Goal: Find specific page/section: Find specific page/section

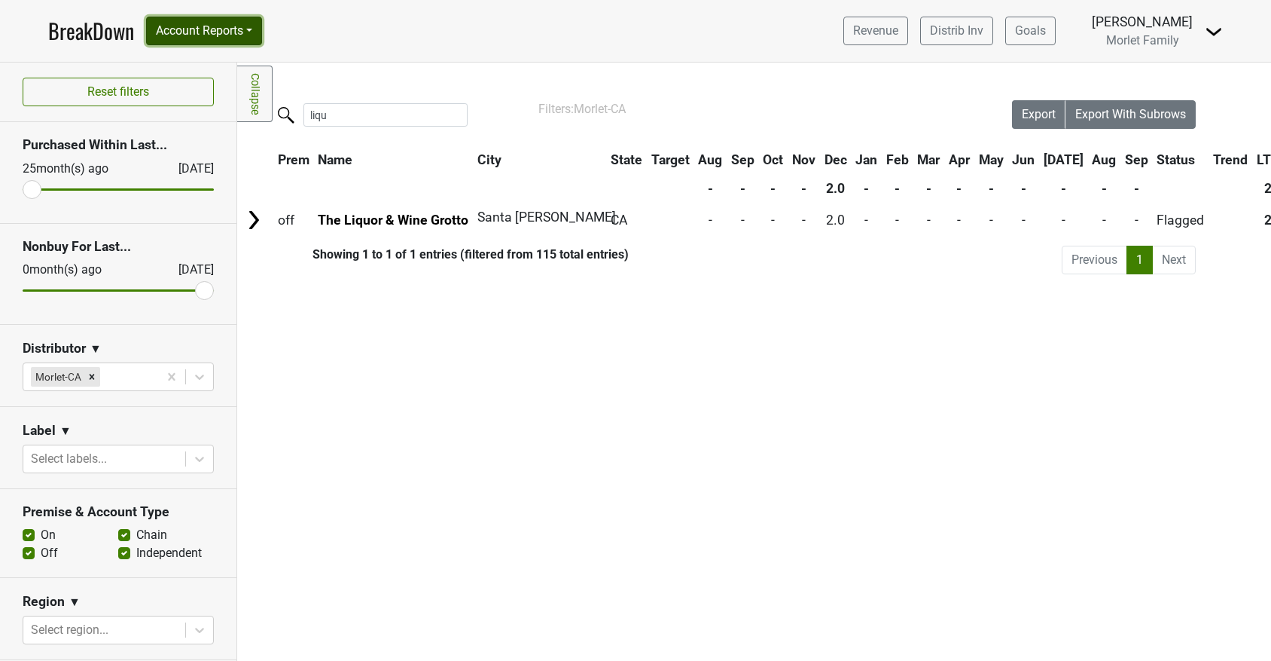
click at [234, 35] on button "Account Reports" at bounding box center [204, 31] width 116 height 29
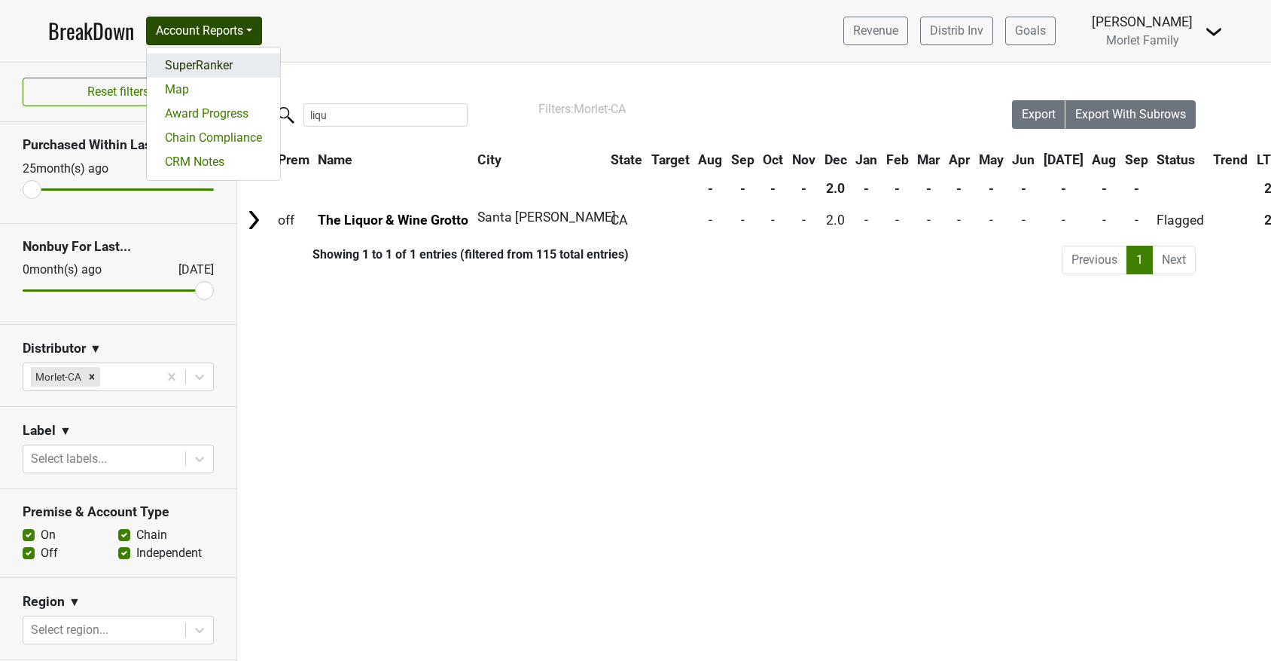
click at [227, 57] on link "SuperRanker" at bounding box center [213, 65] width 133 height 24
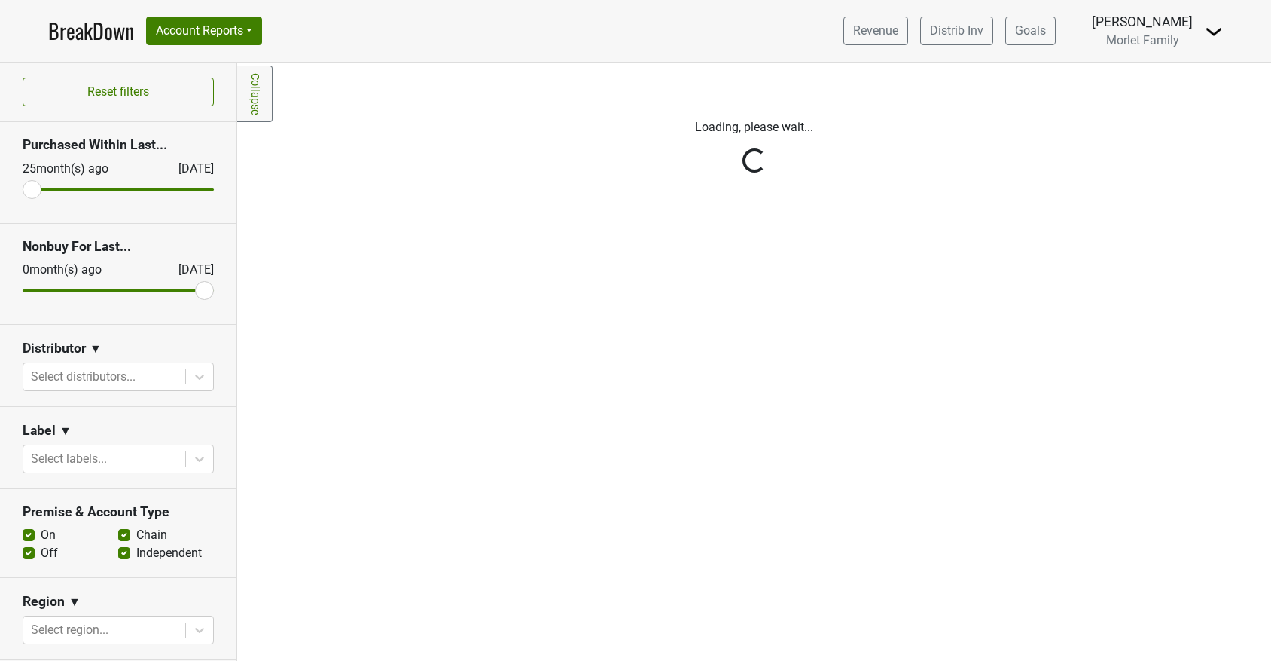
click at [192, 386] on div "Reset filters Purchased Within Last... 25 month(s) ago Sep '25 Nonbuy For Last.…" at bounding box center [118, 362] width 237 height 598
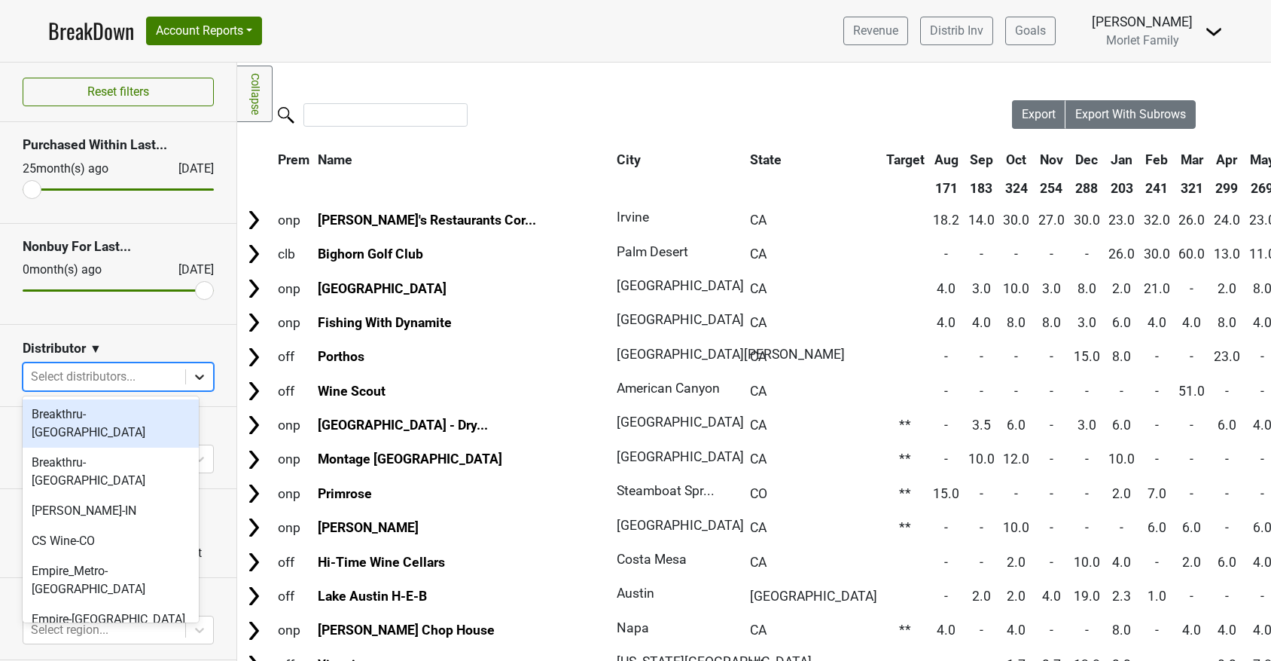
click at [192, 380] on icon at bounding box center [199, 376] width 15 height 15
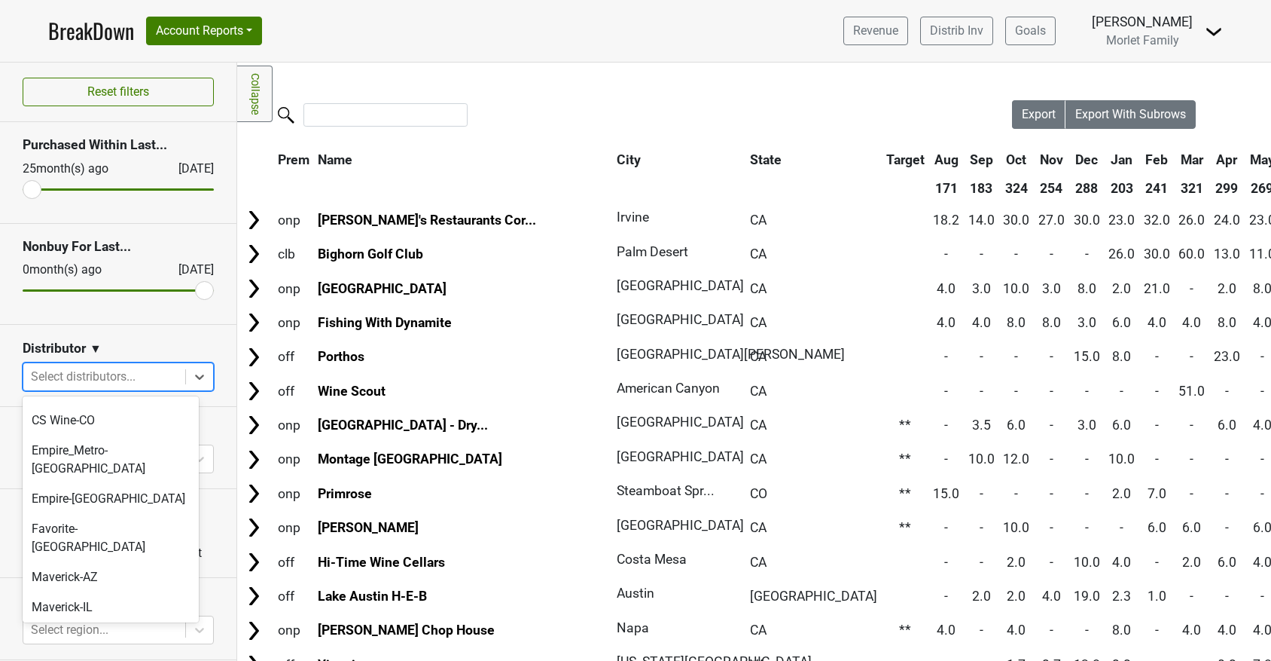
scroll to position [120, 0]
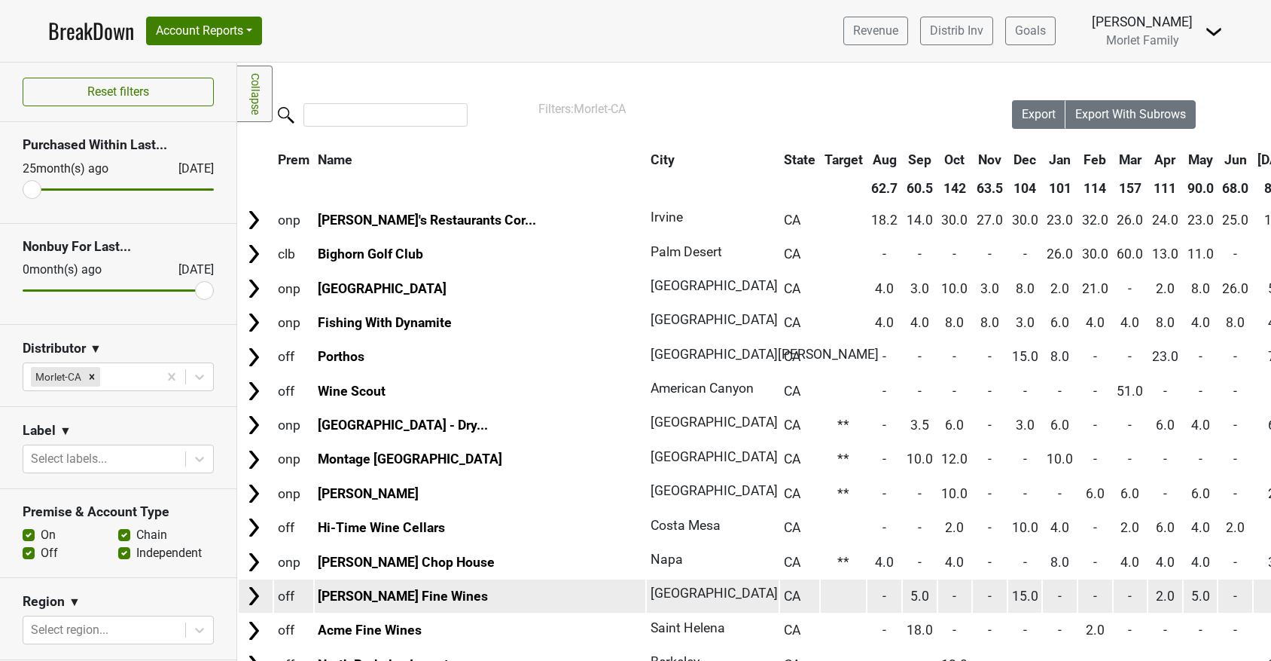
click at [257, 589] on img at bounding box center [254, 595] width 23 height 23
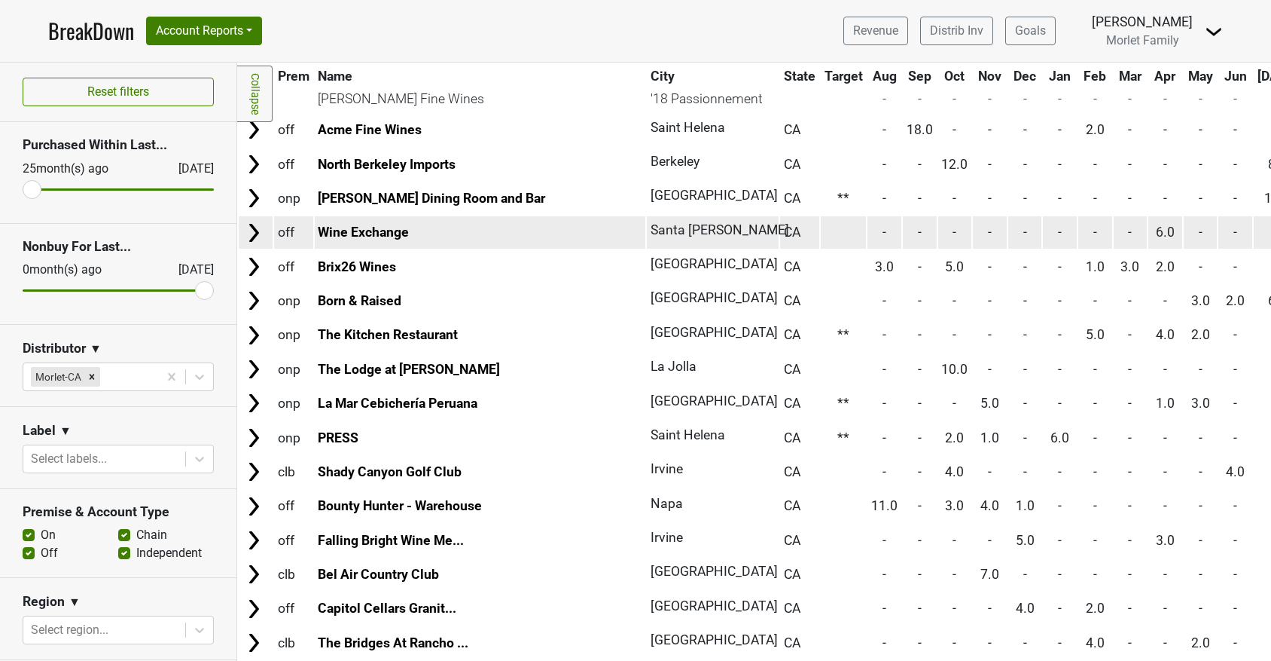
scroll to position [785, 0]
